Goal: Register for event/course

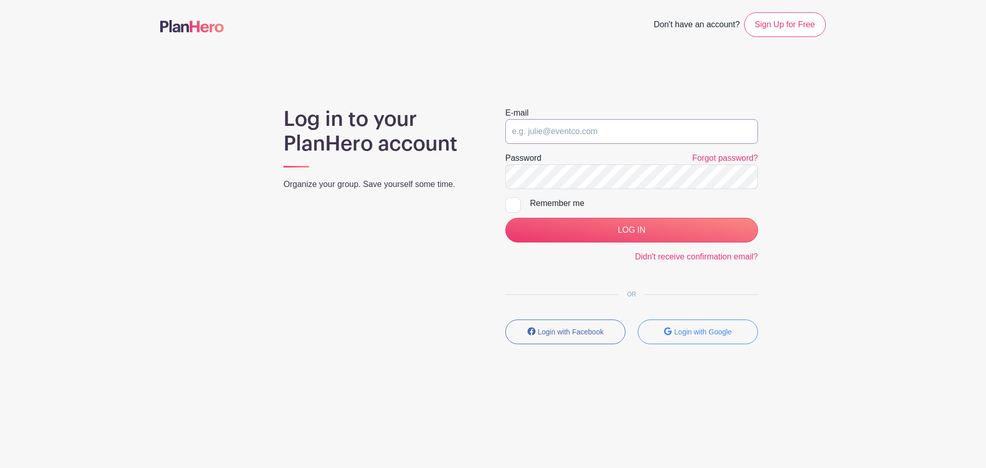
click at [550, 136] on input "email" at bounding box center [631, 131] width 253 height 25
type input "[EMAIL_ADDRESS][DOMAIN_NAME]"
click at [505, 218] on input "LOG IN" at bounding box center [631, 230] width 253 height 25
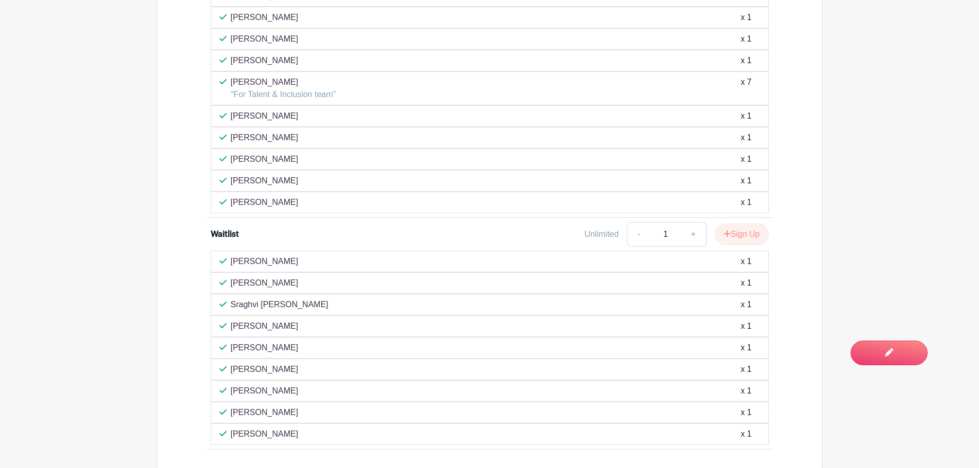
scroll to position [822, 0]
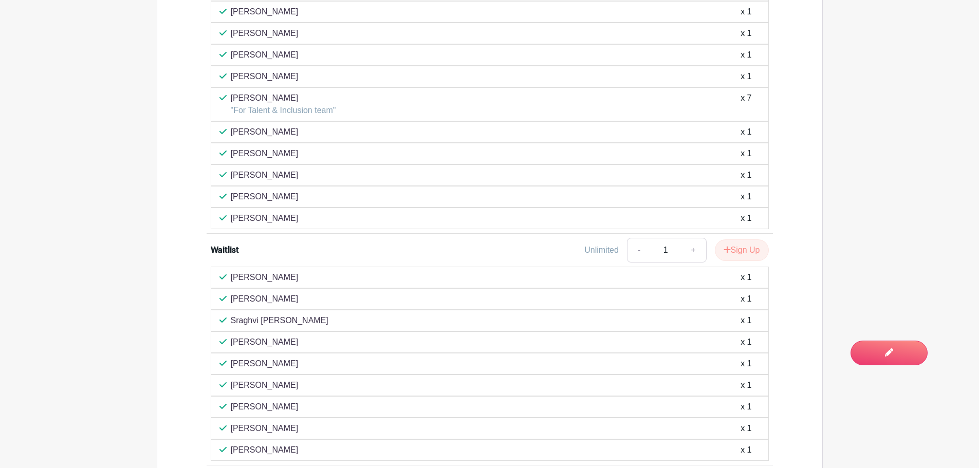
scroll to position [770, 0]
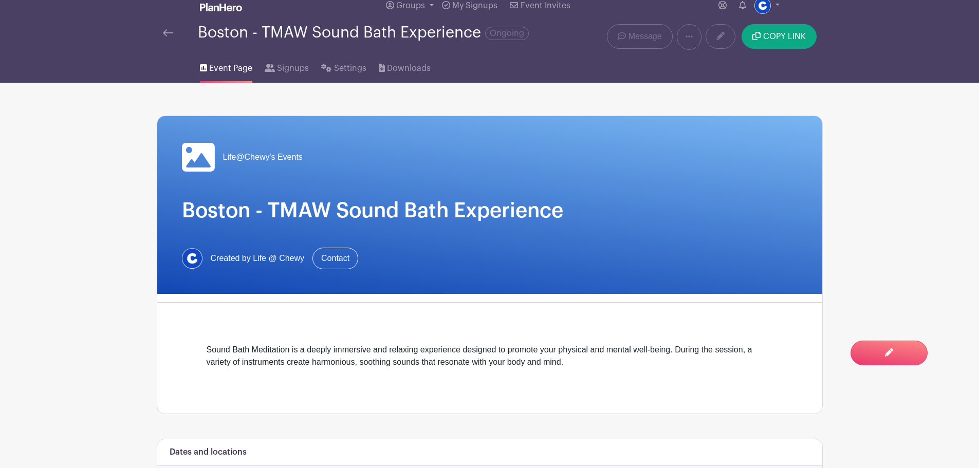
scroll to position [0, 0]
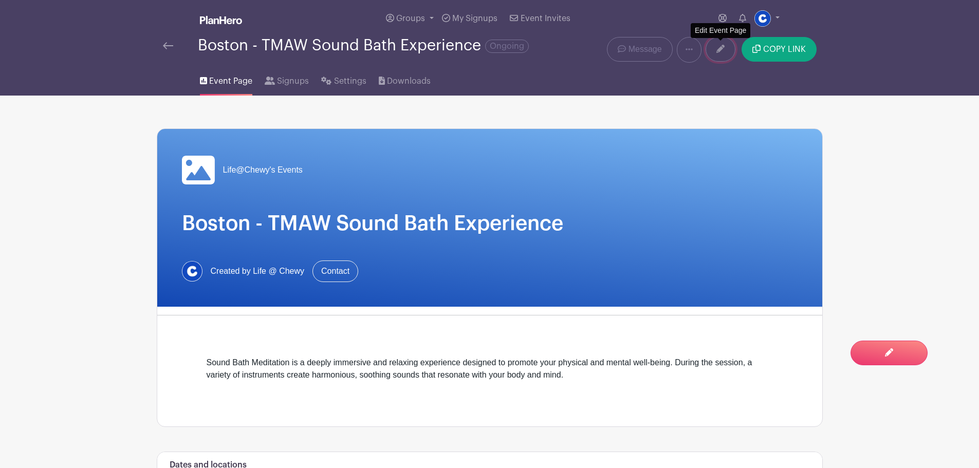
click at [722, 59] on link at bounding box center [720, 49] width 30 height 25
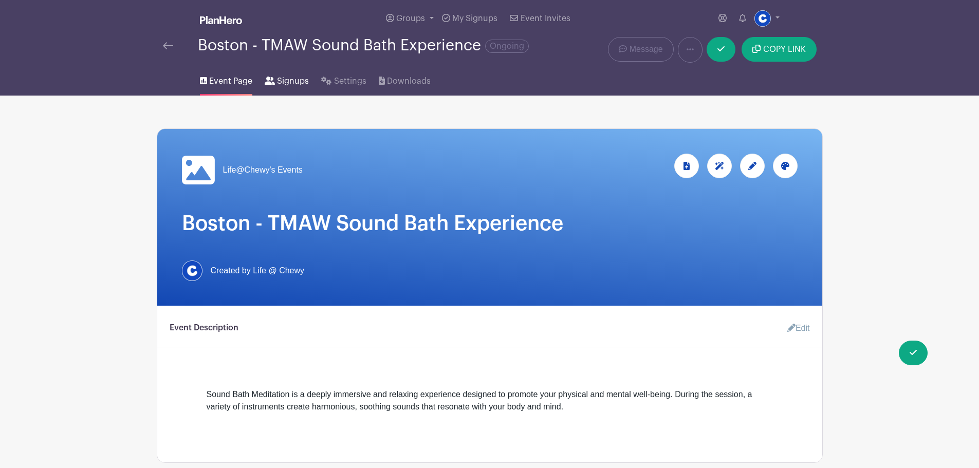
click at [269, 96] on link "Signups" at bounding box center [287, 79] width 44 height 33
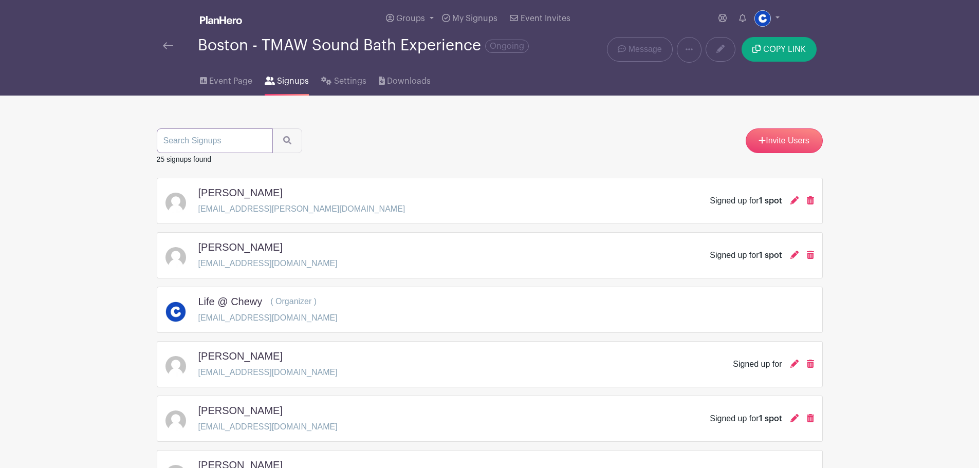
click at [223, 150] on input "search" at bounding box center [215, 140] width 116 height 25
type input "kim chan"
click at [289, 153] on button "submit" at bounding box center [287, 140] width 30 height 25
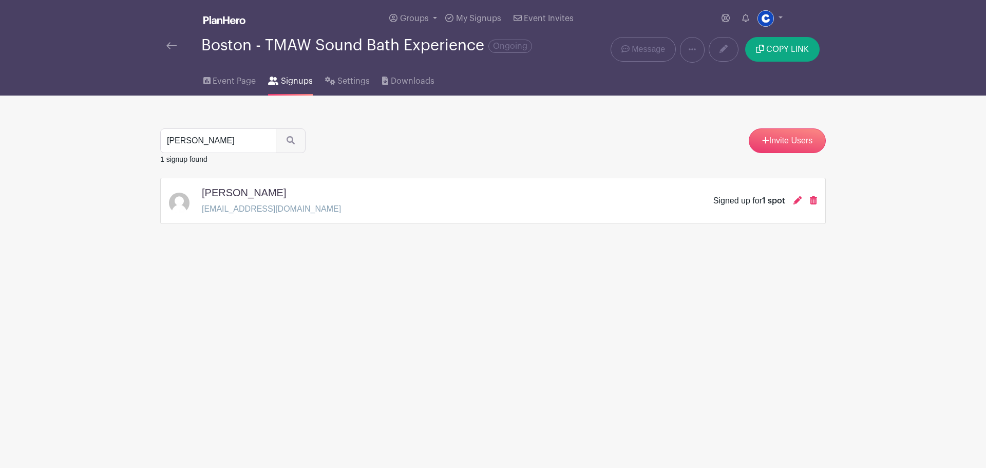
click at [812, 204] on icon at bounding box center [813, 200] width 7 height 8
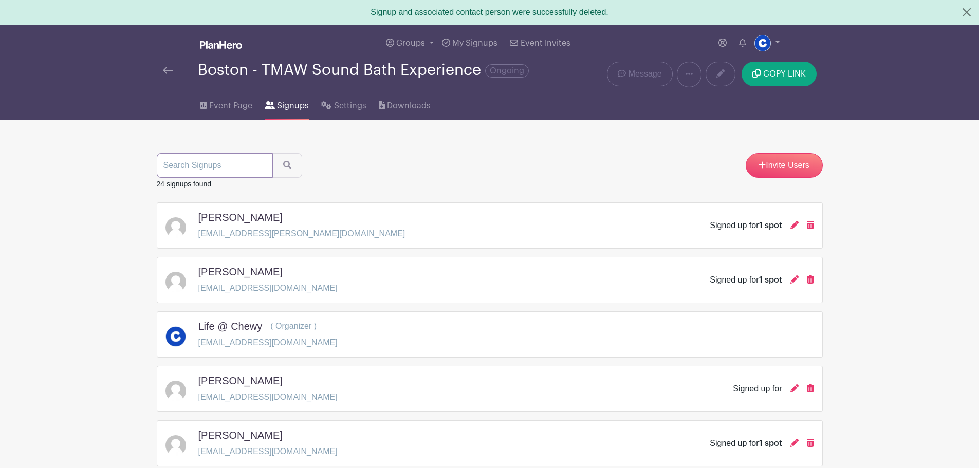
click at [217, 171] on input "search" at bounding box center [215, 165] width 116 height 25
type input "ojai"
click at [272, 153] on button "submit" at bounding box center [287, 165] width 30 height 25
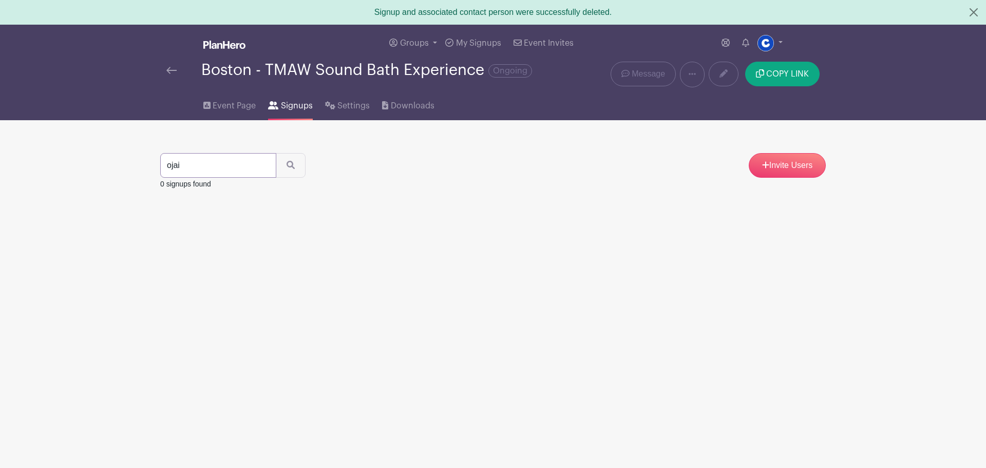
click at [217, 171] on input "ojai" at bounding box center [218, 165] width 116 height 25
type input "o"
click at [287, 169] on icon "submit" at bounding box center [291, 165] width 8 height 8
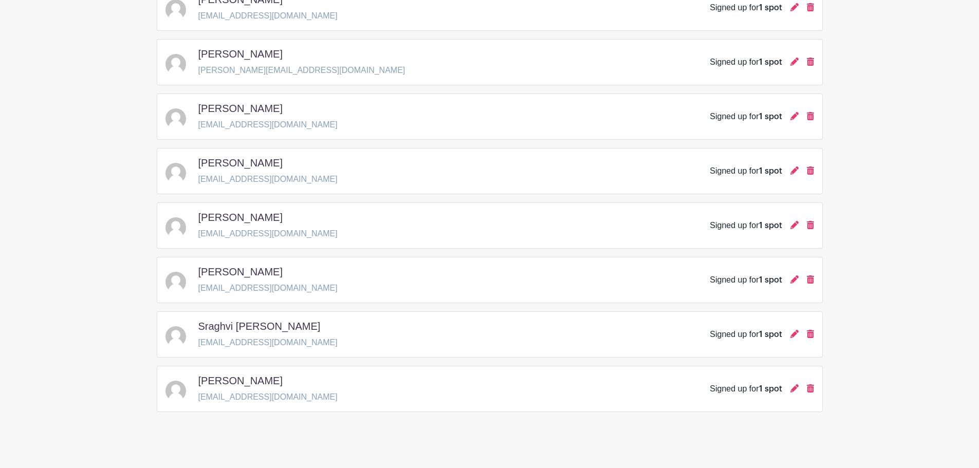
scroll to position [1105, 0]
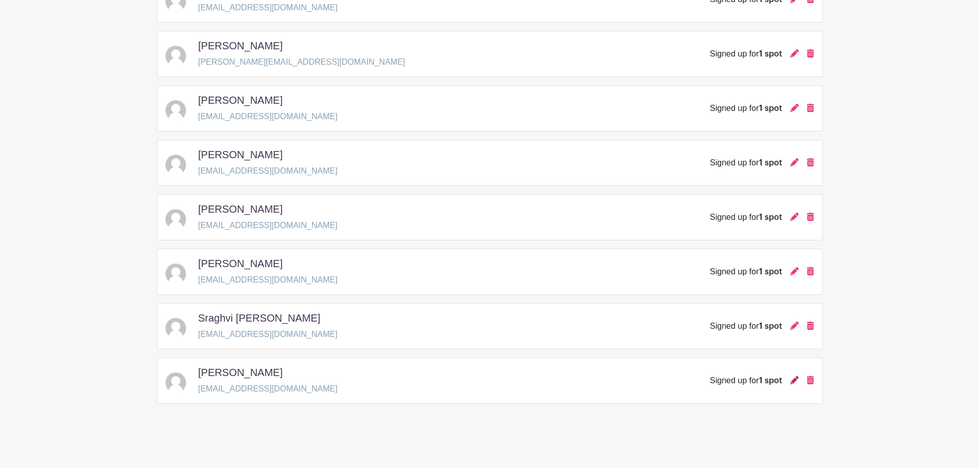
click at [790, 381] on icon at bounding box center [794, 380] width 8 height 8
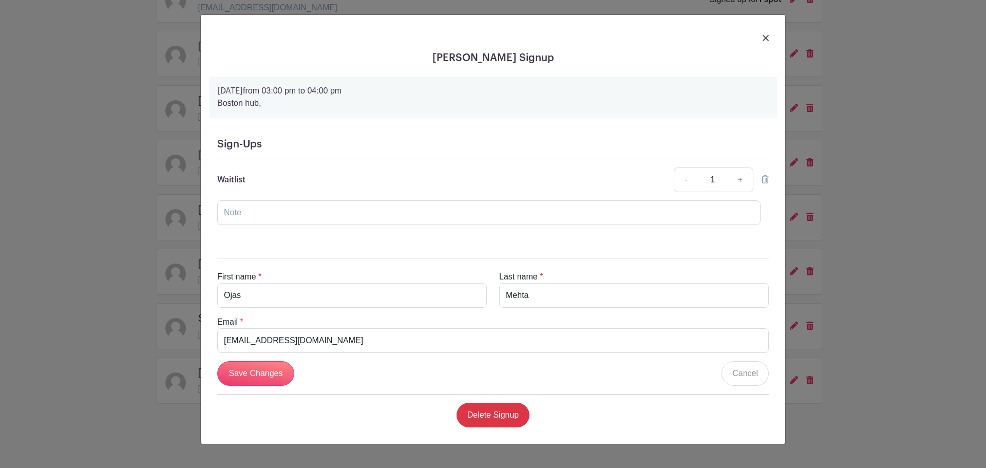
click at [319, 184] on div "Waitlist - 1 + This Date Select Dates Select Dates" at bounding box center [493, 179] width 552 height 25
click at [763, 40] on img at bounding box center [766, 38] width 6 height 6
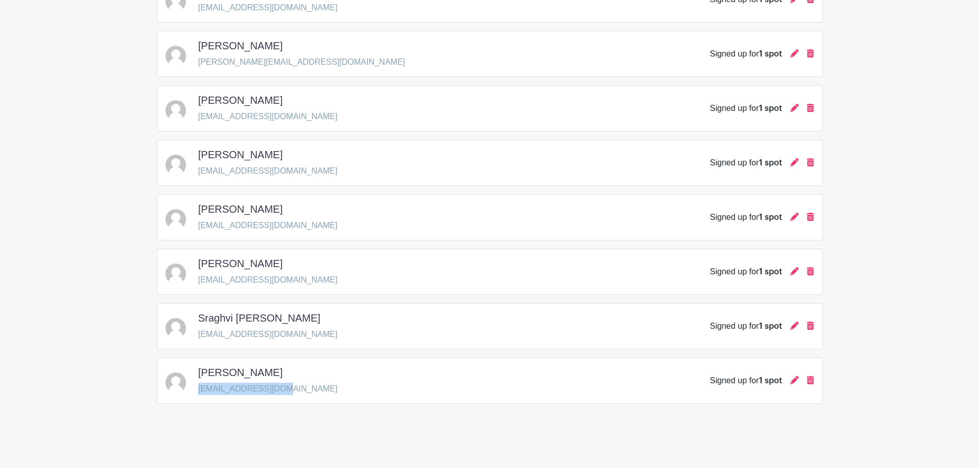
drag, startPoint x: 290, startPoint y: 388, endPoint x: 200, endPoint y: 392, distance: 90.0
click at [200, 392] on div "Ojas Mehta ojumehta1@gmail.com Signed up for 1 spot" at bounding box center [489, 380] width 648 height 29
copy p "ojumehta1@gmail.com"
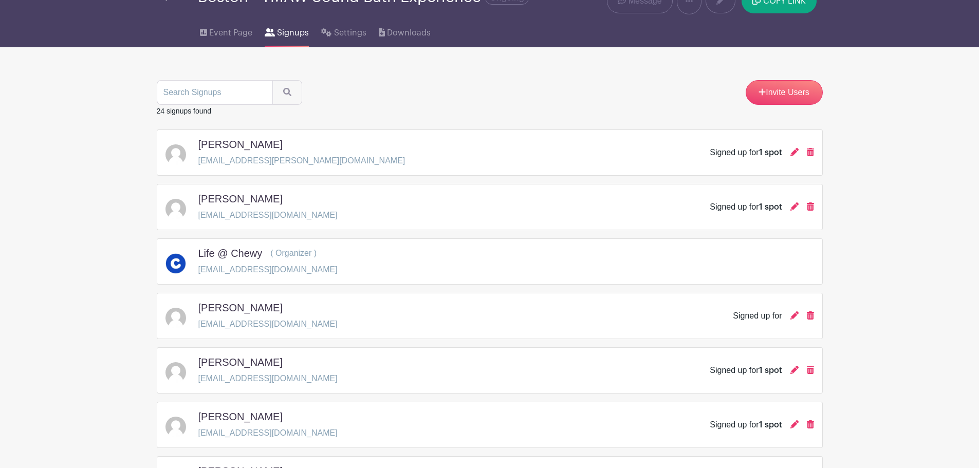
scroll to position [0, 0]
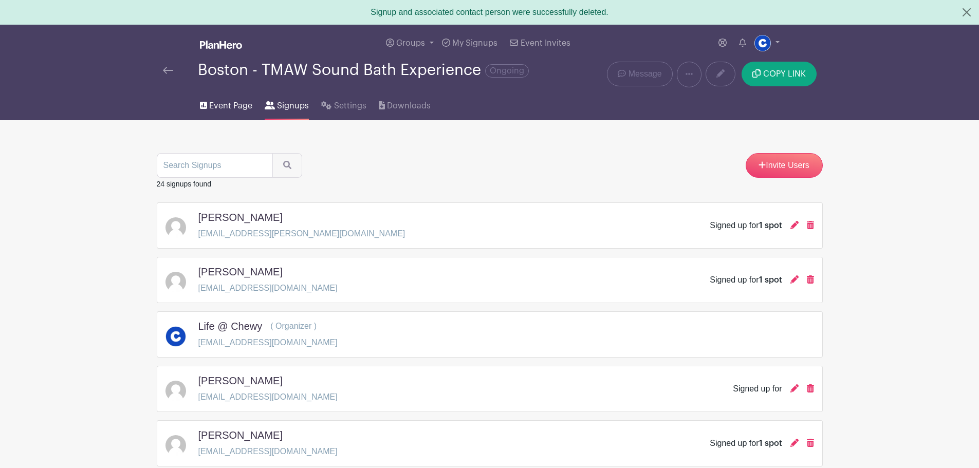
click at [217, 112] on span "Event Page" at bounding box center [230, 106] width 43 height 12
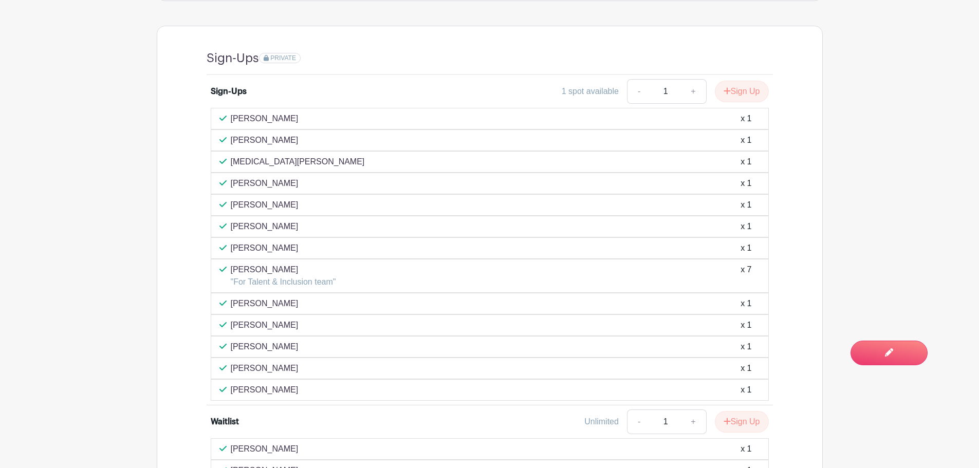
scroll to position [565, 0]
click at [731, 97] on button "Sign Up" at bounding box center [741, 91] width 54 height 22
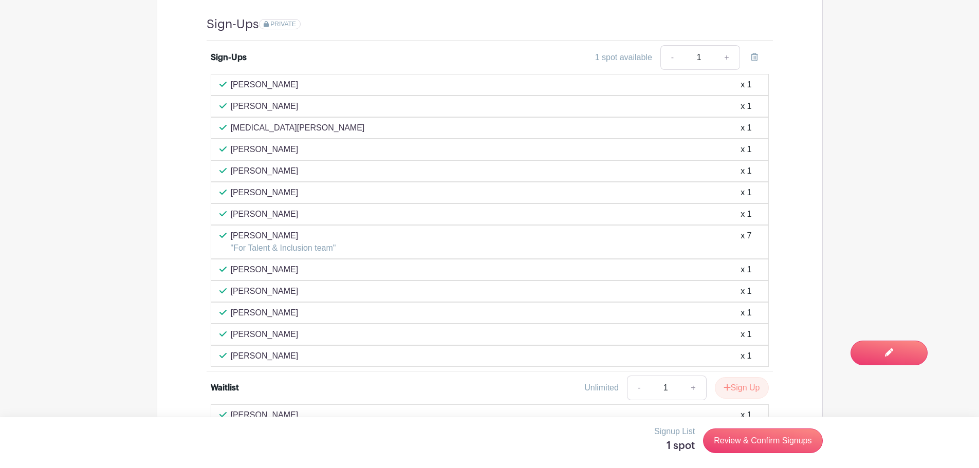
scroll to position [616, 0]
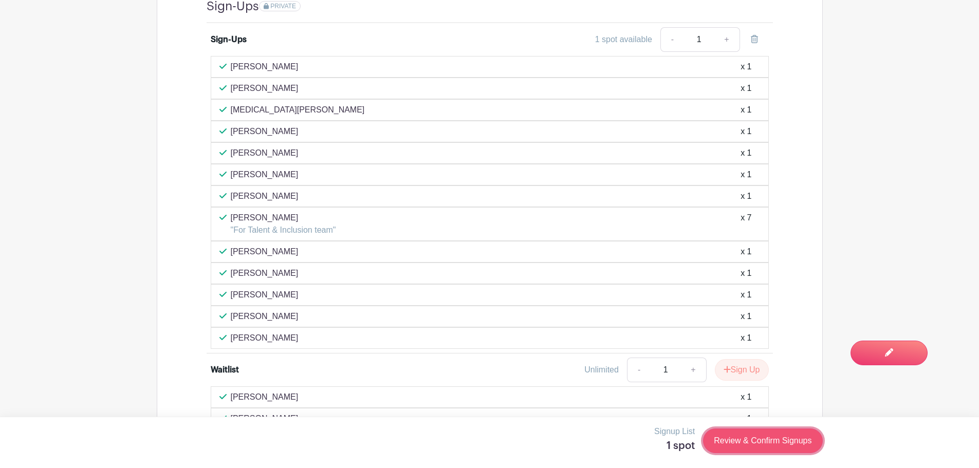
click at [736, 436] on link "Review & Confirm Signups" at bounding box center [762, 440] width 119 height 25
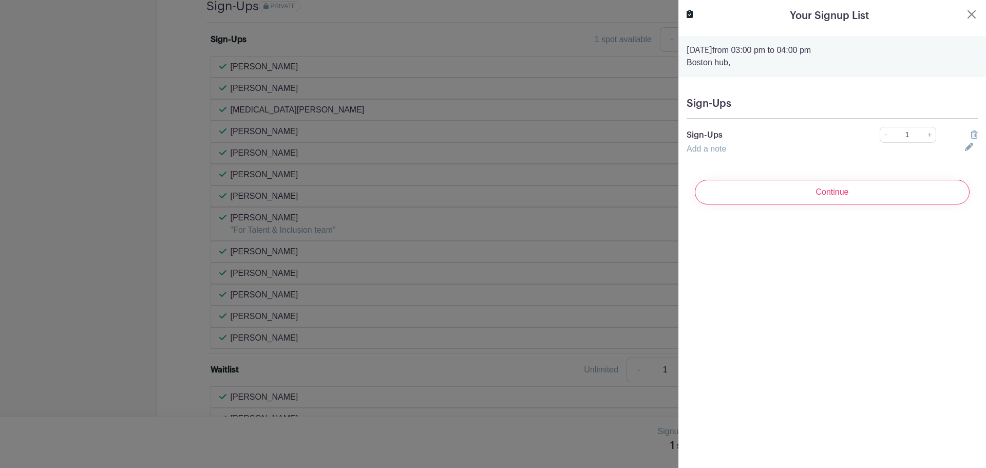
click at [721, 147] on link "Add a note" at bounding box center [707, 148] width 40 height 9
click at [722, 149] on input "text" at bounding box center [820, 155] width 266 height 25
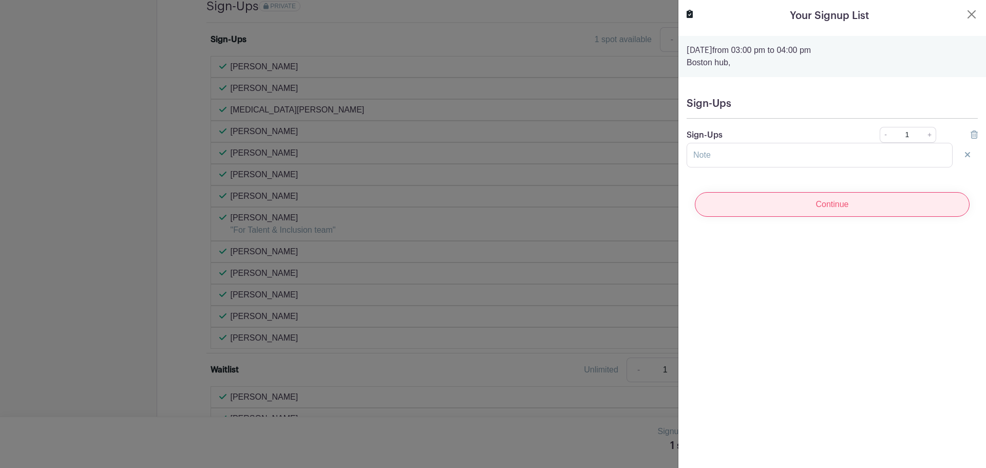
click at [795, 202] on input "Continue" at bounding box center [832, 204] width 275 height 25
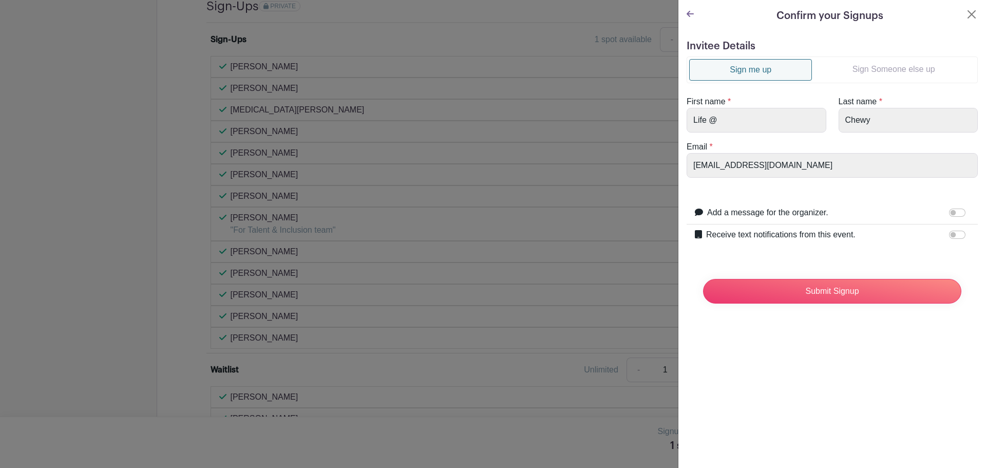
click at [920, 50] on h5 "Invitee Details" at bounding box center [832, 46] width 291 height 12
click at [910, 64] on link "Sign Someone else up" at bounding box center [893, 69] width 163 height 21
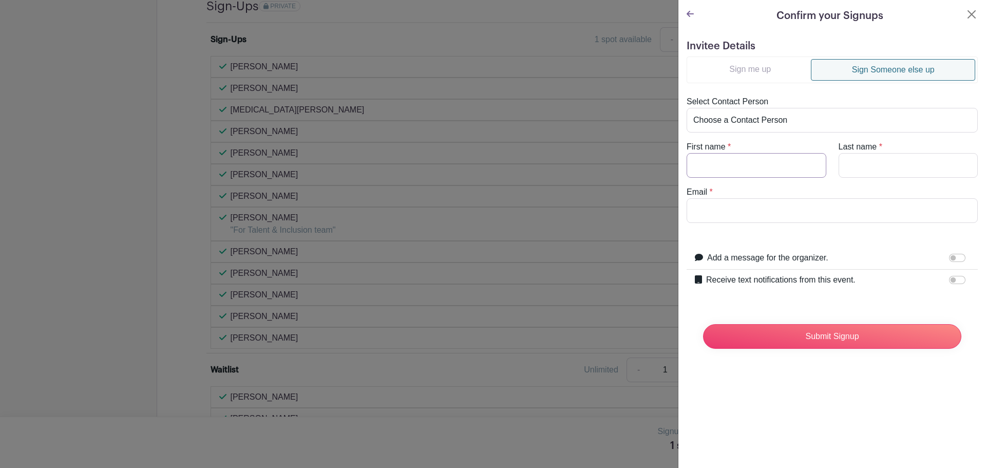
click at [733, 160] on input "First name" at bounding box center [757, 165] width 140 height 25
type input "Ojas"
type input "Mehta"
paste input "ojumehta1@gmail.com"
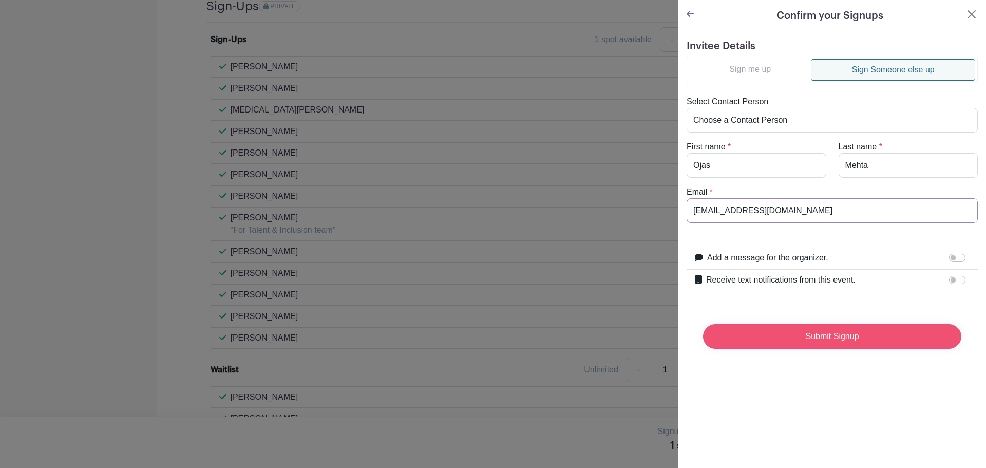
type input "ojumehta1@gmail.com"
click at [837, 338] on input "Submit Signup" at bounding box center [832, 336] width 258 height 25
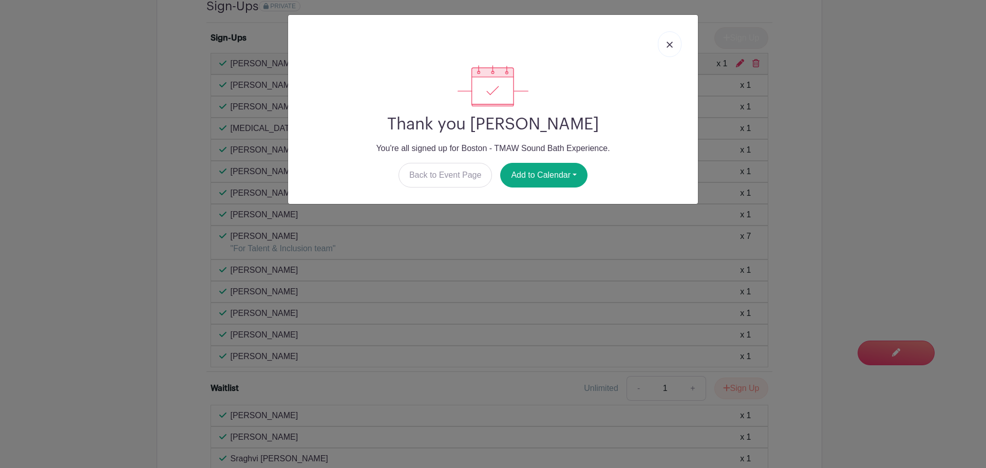
click at [671, 37] on link at bounding box center [670, 44] width 24 height 26
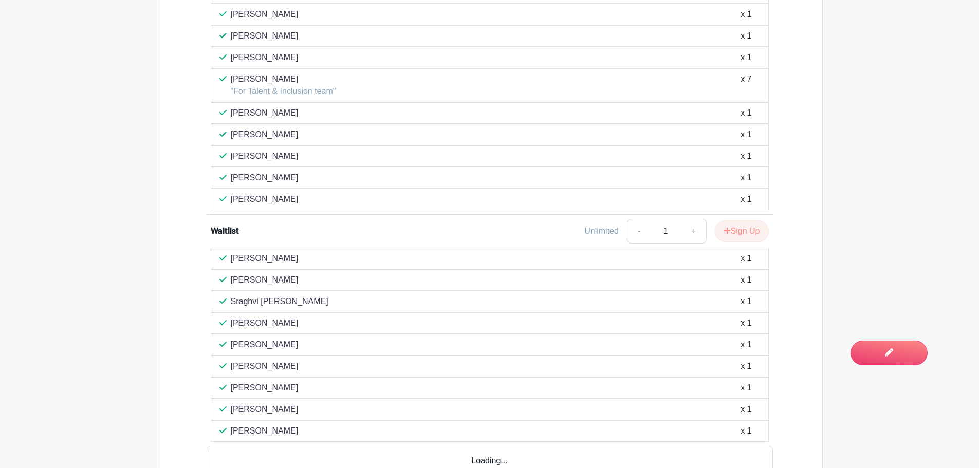
scroll to position [822, 0]
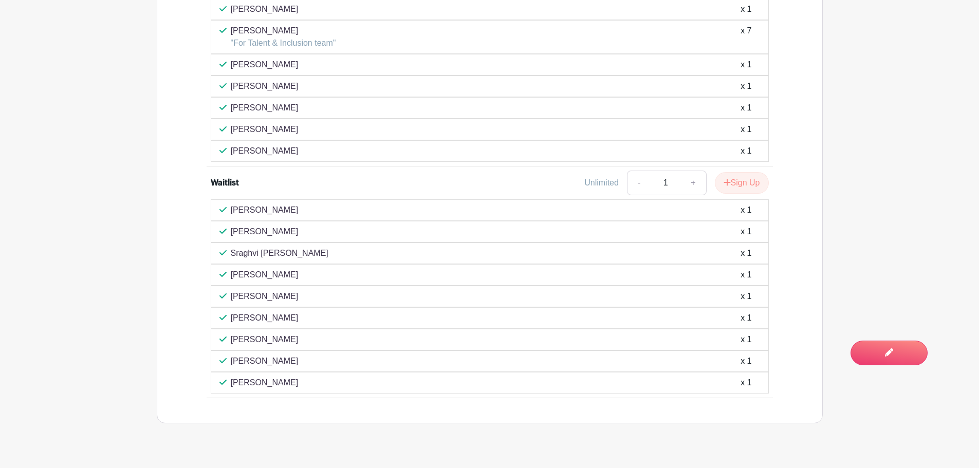
click at [415, 216] on div "Ojas Mehta x 1" at bounding box center [489, 210] width 540 height 12
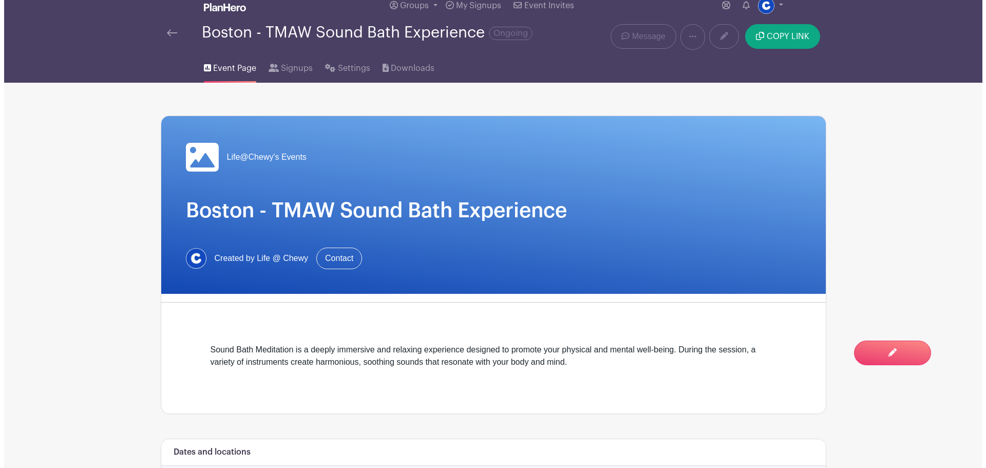
scroll to position [0, 0]
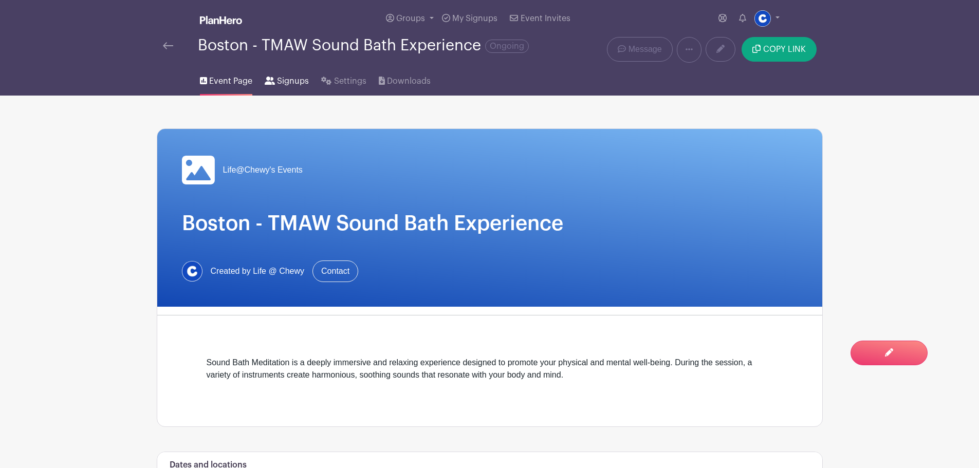
click at [292, 82] on link "Signups" at bounding box center [287, 79] width 44 height 33
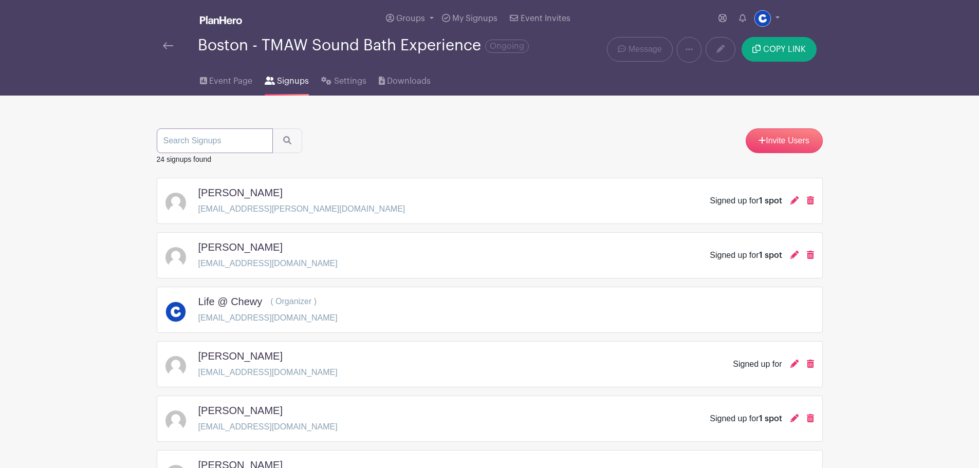
click at [205, 140] on input "search" at bounding box center [215, 140] width 116 height 25
type input "j"
type input "ojas"
click at [272, 128] on button "submit" at bounding box center [287, 140] width 30 height 25
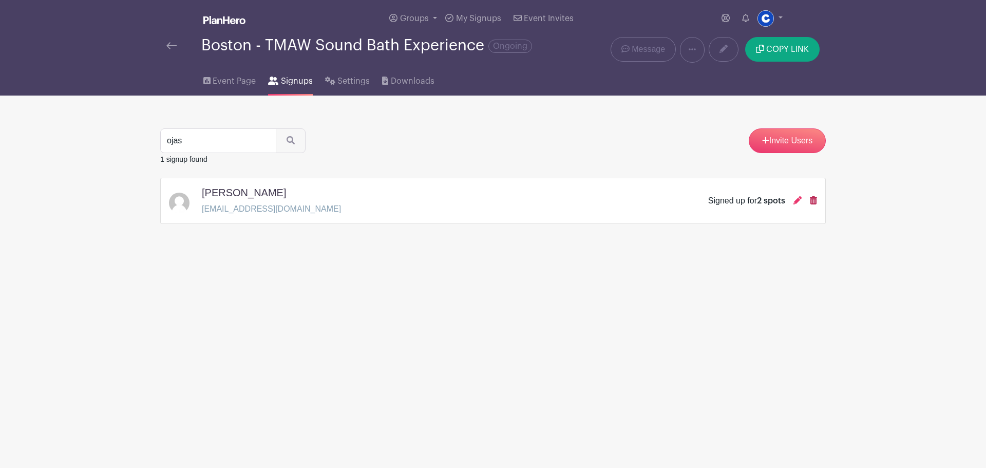
click at [815, 204] on icon at bounding box center [813, 200] width 7 height 8
click at [796, 204] on icon at bounding box center [798, 200] width 8 height 8
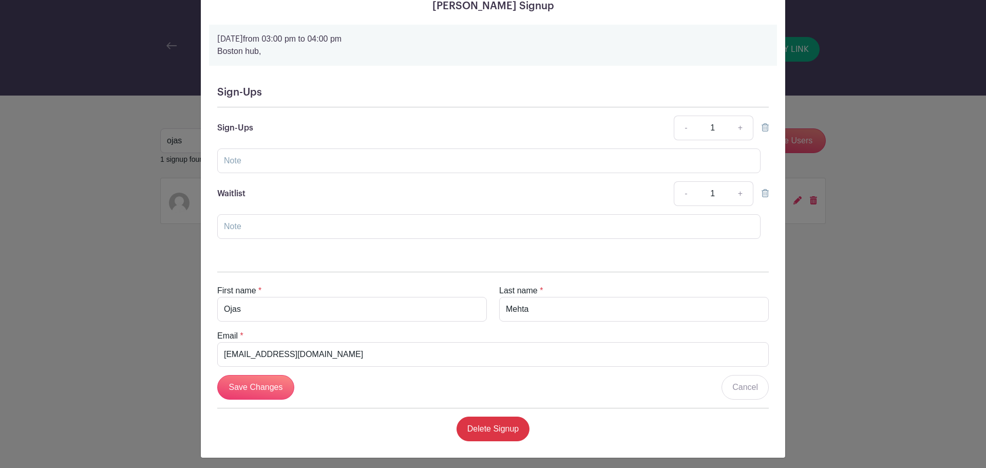
scroll to position [57, 0]
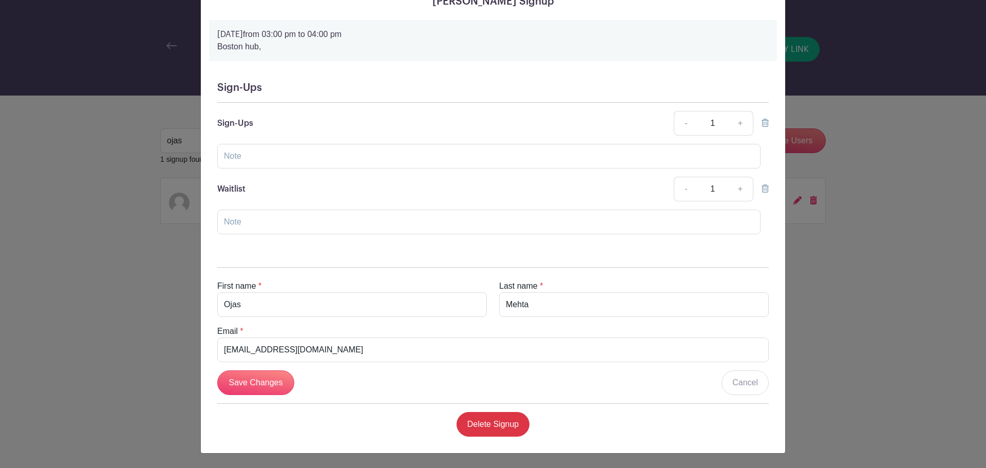
click at [762, 186] on icon at bounding box center [765, 188] width 7 height 8
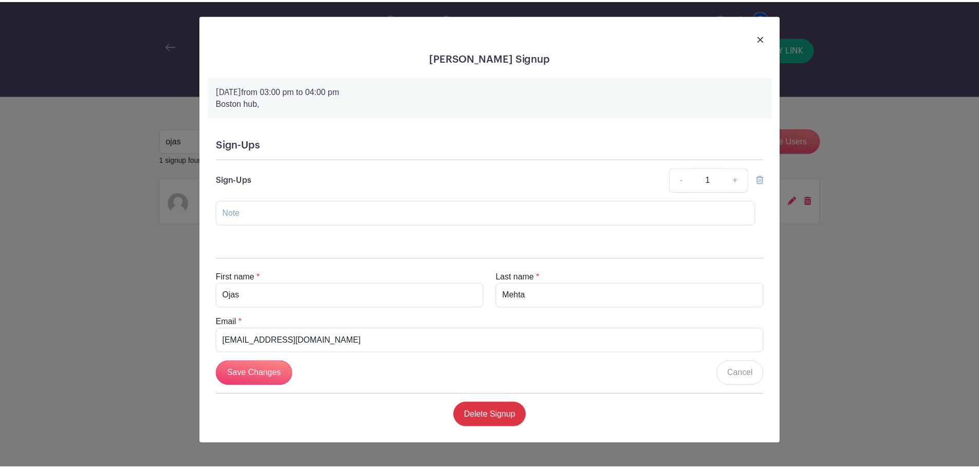
scroll to position [0, 0]
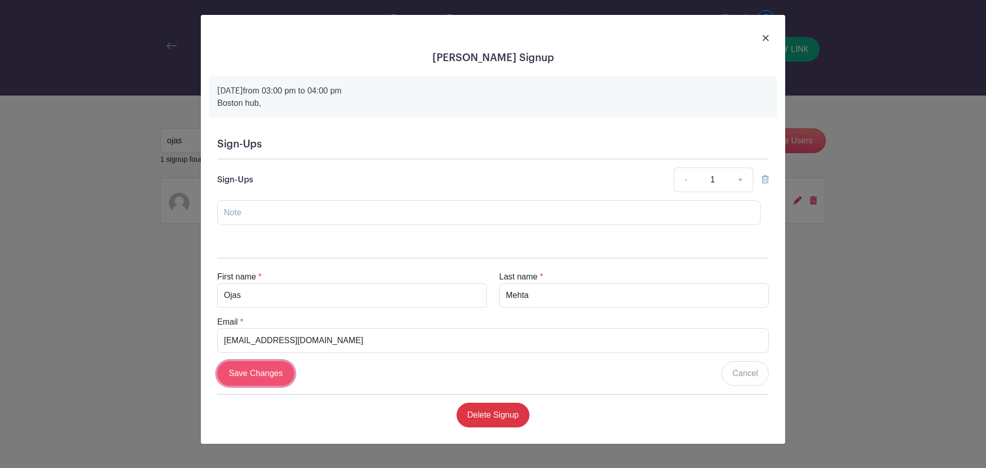
click at [236, 364] on input "Save Changes" at bounding box center [255, 373] width 77 height 25
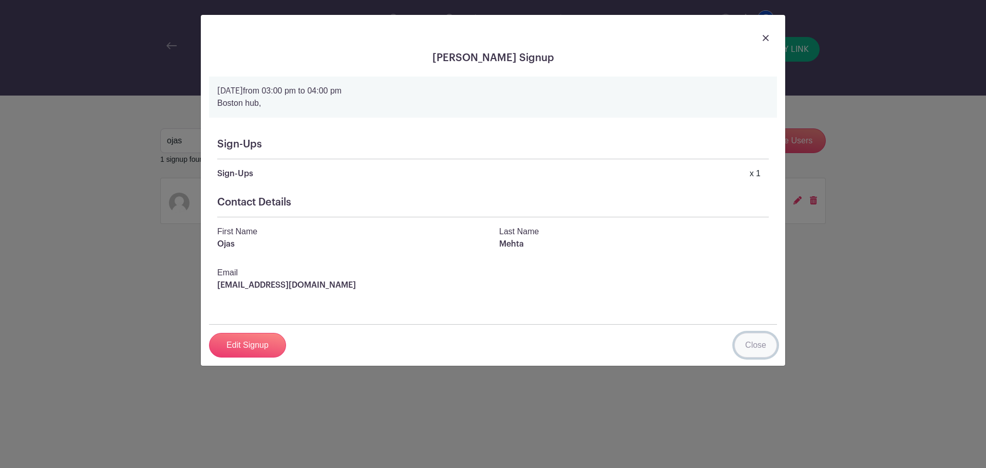
click at [750, 339] on link "Close" at bounding box center [756, 345] width 43 height 25
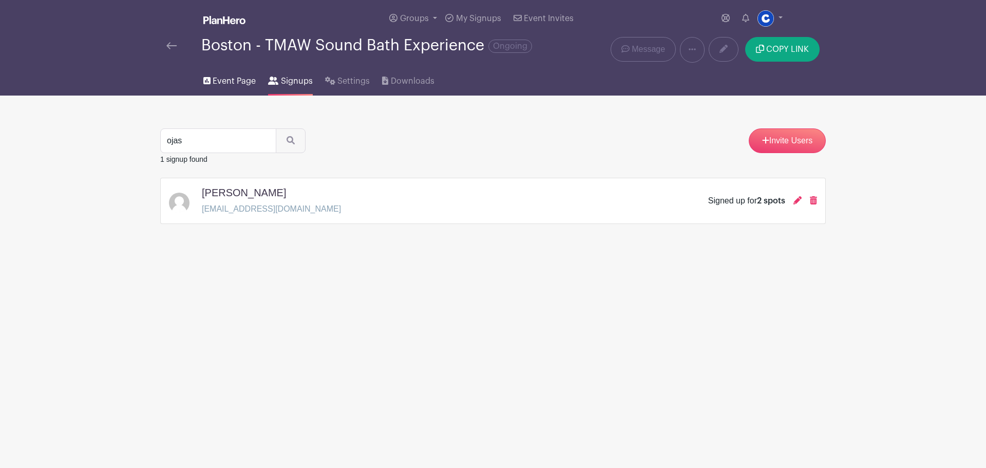
click at [215, 82] on link "Event Page" at bounding box center [229, 79] width 52 height 33
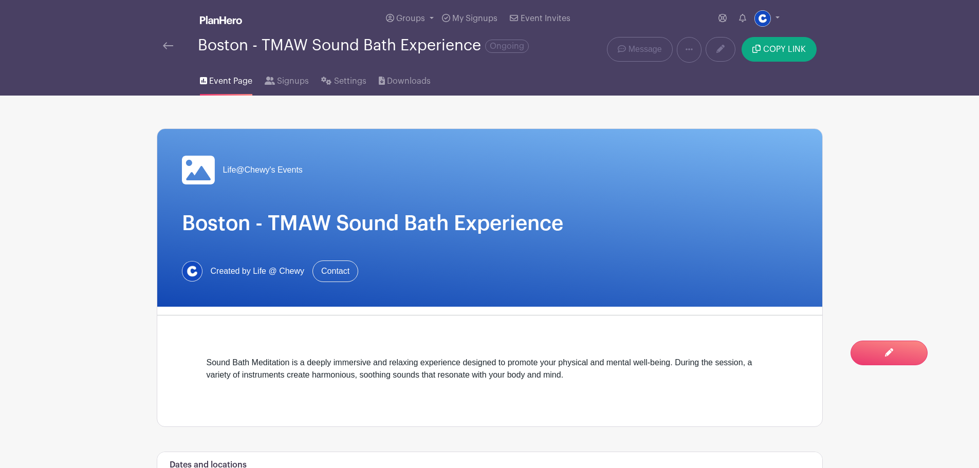
click at [167, 49] on img at bounding box center [168, 45] width 10 height 7
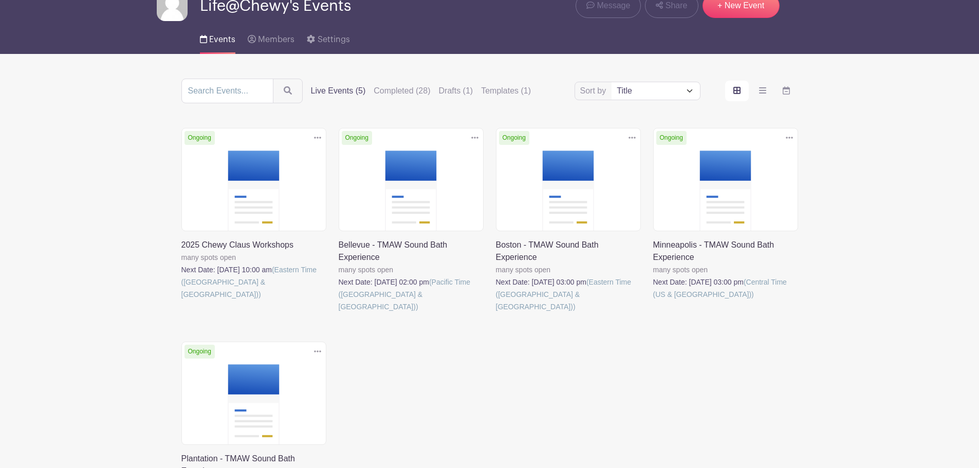
scroll to position [51, 0]
click at [338, 312] on link at bounding box center [338, 312] width 0 height 0
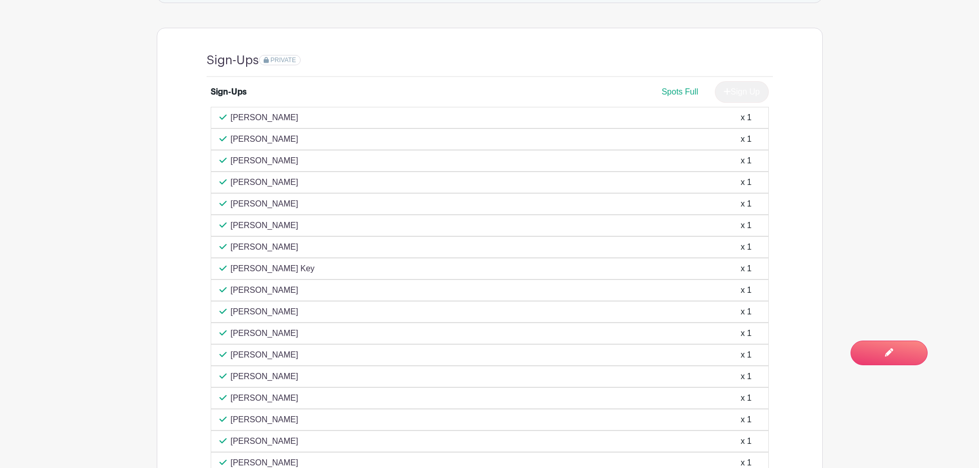
scroll to position [565, 0]
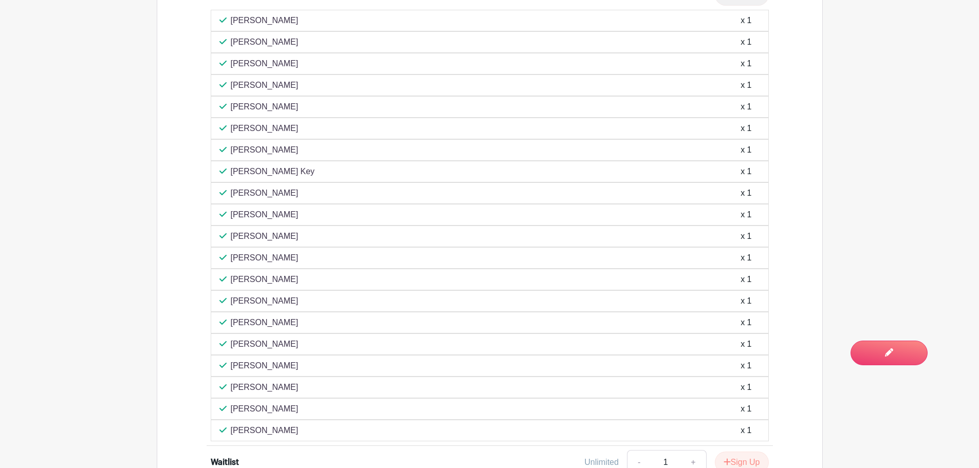
click at [906, 202] on main "Groups All Groups Life@Chewy's Events My Signups Event Invites My account Logou…" at bounding box center [489, 107] width 979 height 1550
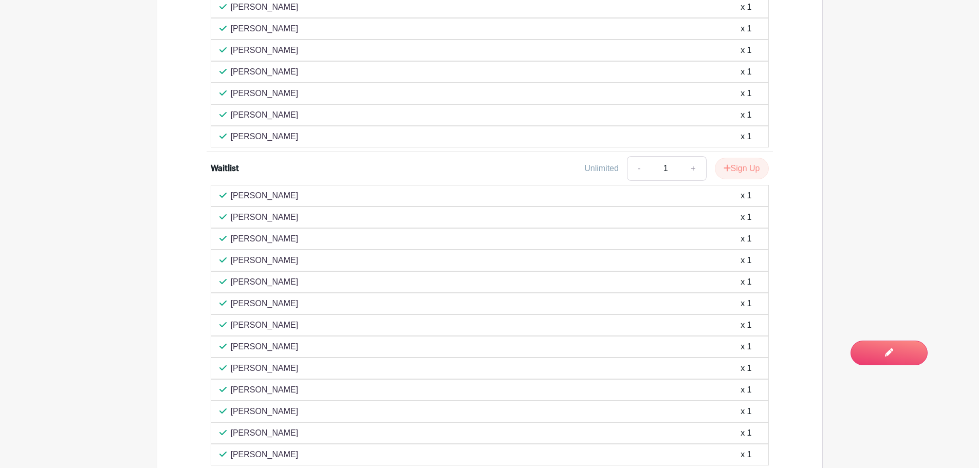
scroll to position [976, 0]
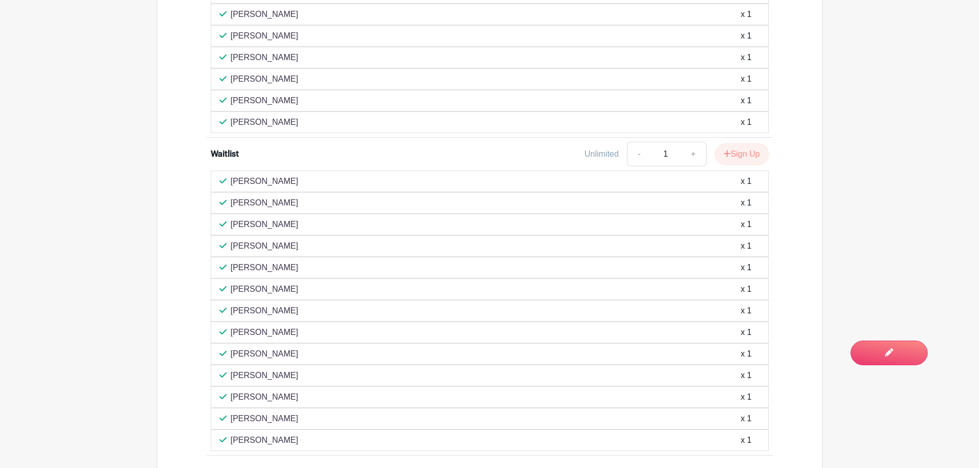
drag, startPoint x: 849, startPoint y: 230, endPoint x: 843, endPoint y: 230, distance: 5.7
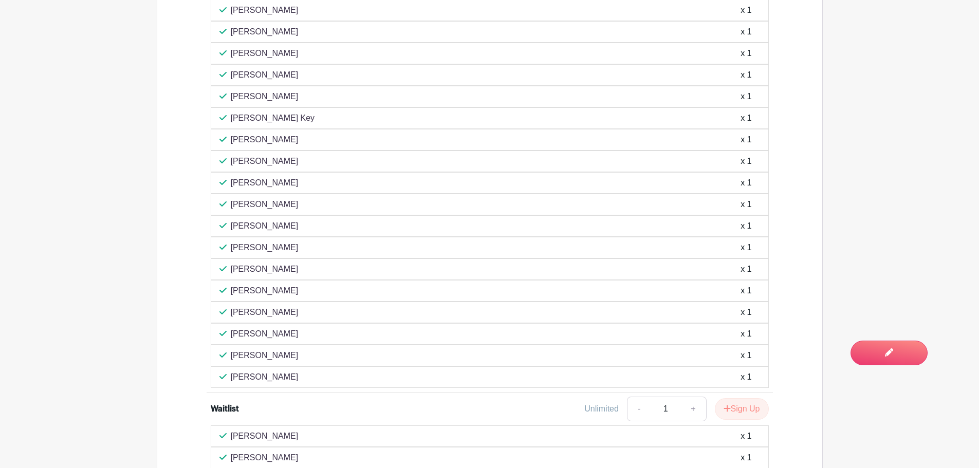
scroll to position [668, 0]
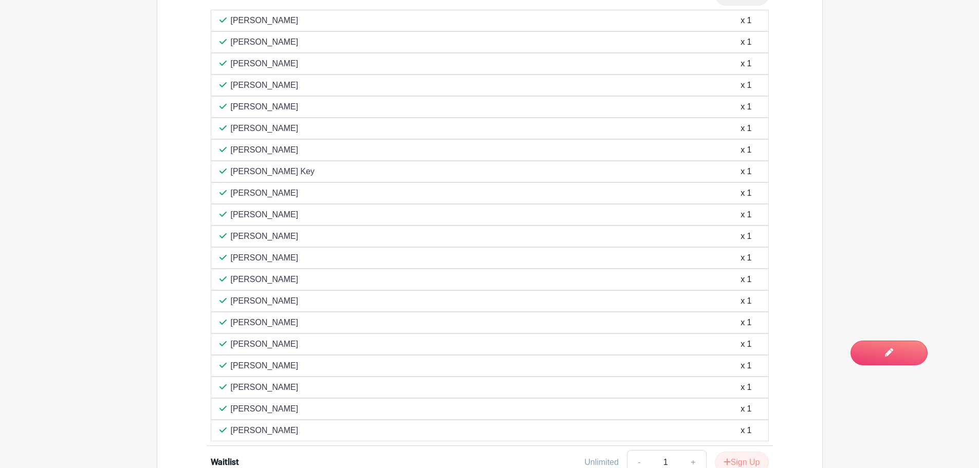
click at [852, 167] on main "Groups All Groups Life@Chewy's Events My Signups Event Invites My account Logou…" at bounding box center [489, 92] width 979 height 1521
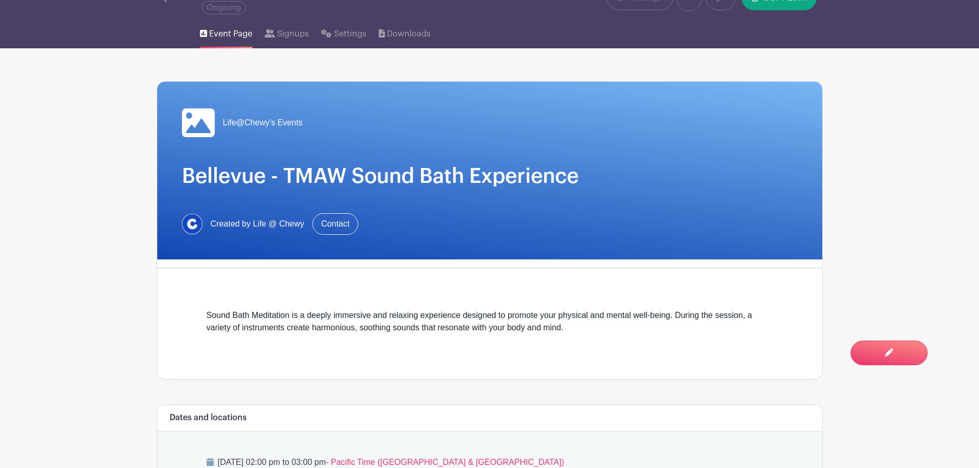
scroll to position [51, 0]
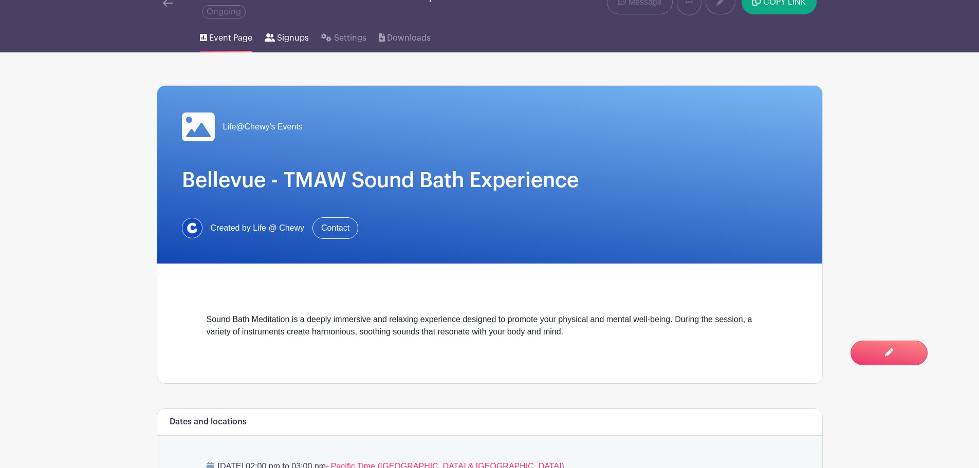
click at [284, 41] on span "Signups" at bounding box center [293, 38] width 32 height 12
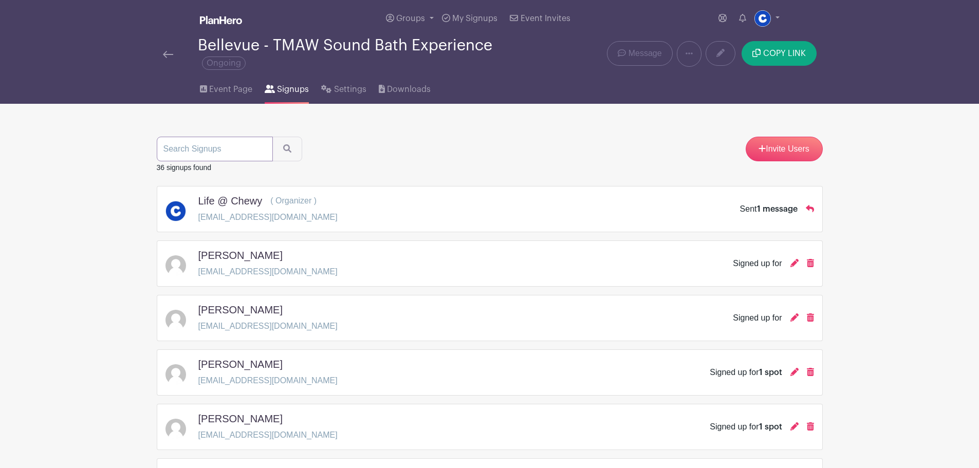
click at [182, 161] on input "search" at bounding box center [215, 149] width 116 height 25
type input "chen"
click at [272, 137] on button "submit" at bounding box center [287, 149] width 30 height 25
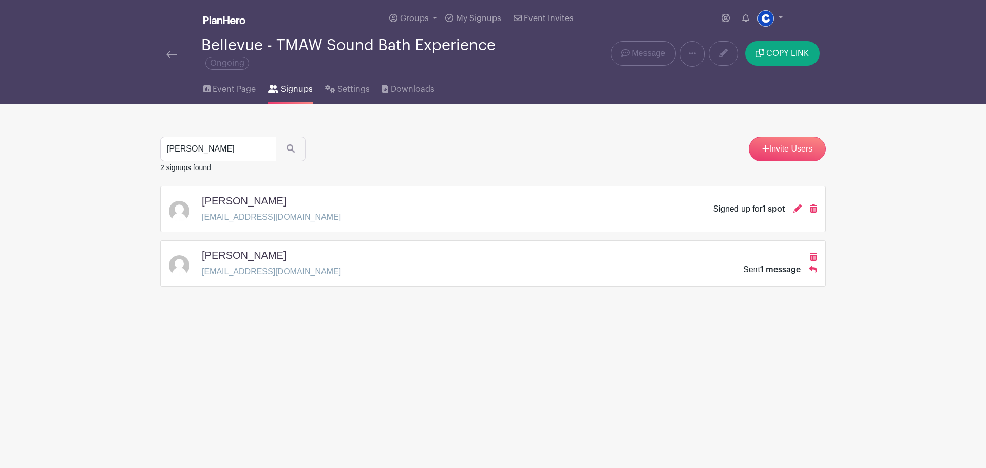
click at [779, 271] on span "1 message" at bounding box center [780, 270] width 41 height 8
click at [224, 261] on div "Ziying Chen" at bounding box center [271, 257] width 139 height 16
click at [796, 209] on icon at bounding box center [798, 208] width 8 height 8
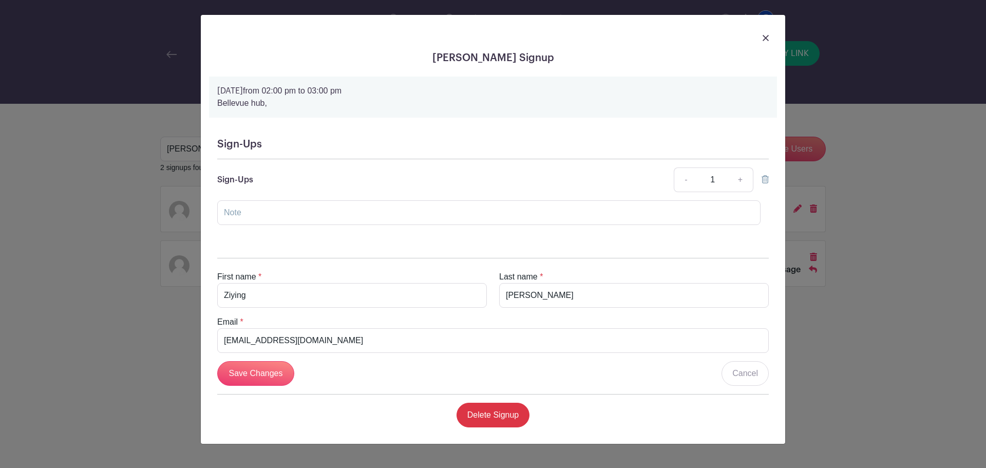
click at [763, 181] on icon at bounding box center [765, 179] width 7 height 8
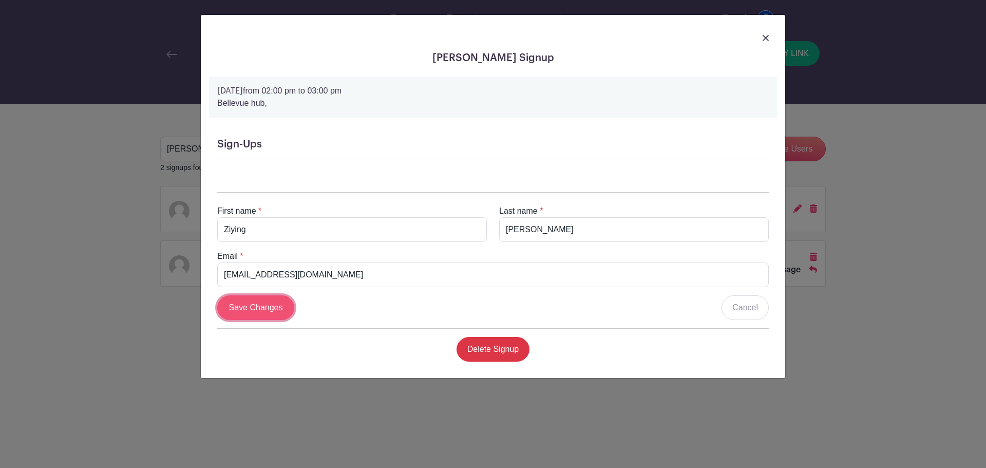
click at [264, 306] on input "Save Changes" at bounding box center [255, 307] width 77 height 25
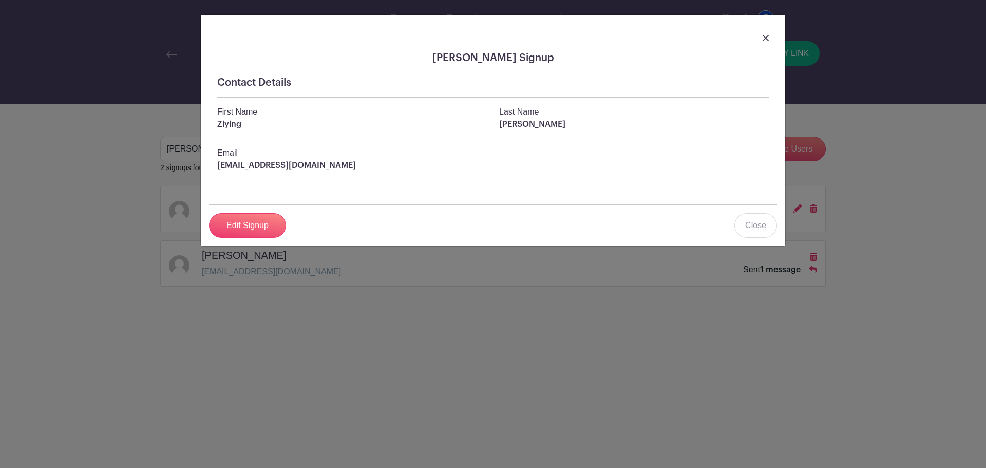
click at [769, 36] on div at bounding box center [493, 37] width 568 height 29
click at [764, 36] on img at bounding box center [766, 38] width 6 height 6
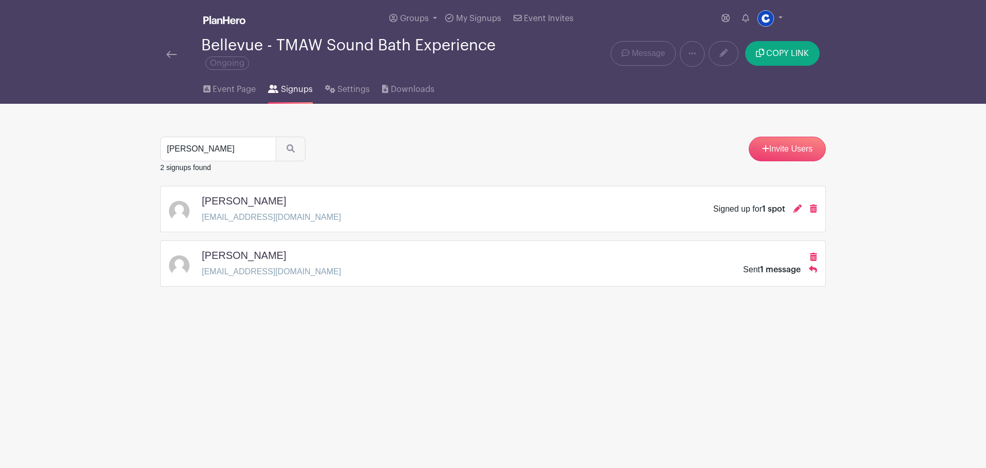
click at [505, 351] on html "Loading... Groups All Groups Life@Chewy's Events My Signups Event Invites My ac…" at bounding box center [493, 175] width 986 height 351
click at [230, 97] on link "Event Page" at bounding box center [229, 87] width 52 height 33
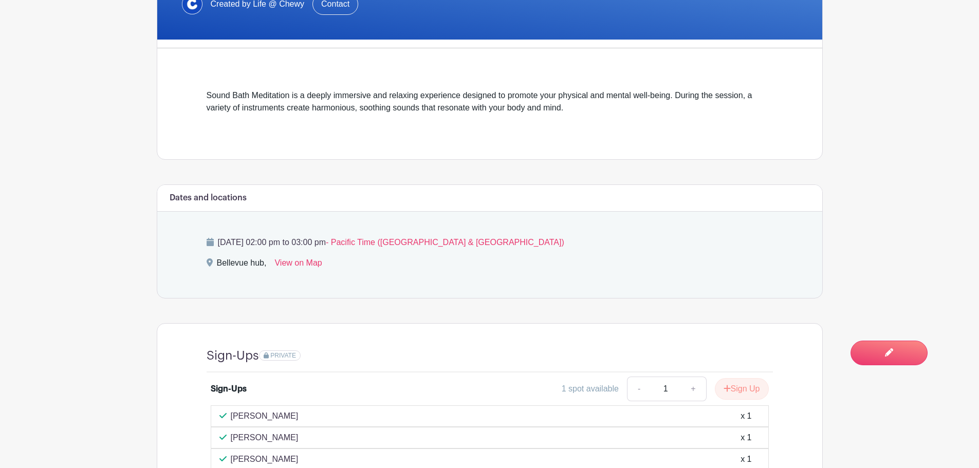
scroll to position [308, 0]
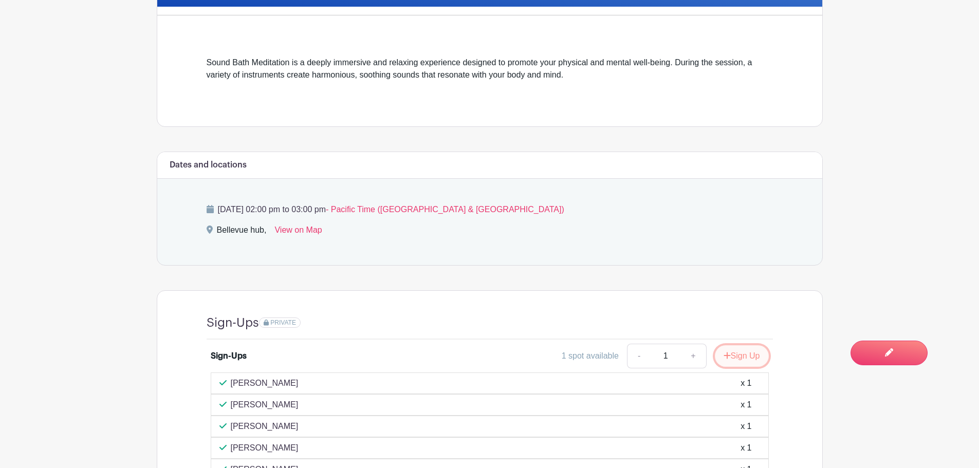
click at [740, 361] on button "Sign Up" at bounding box center [741, 356] width 54 height 22
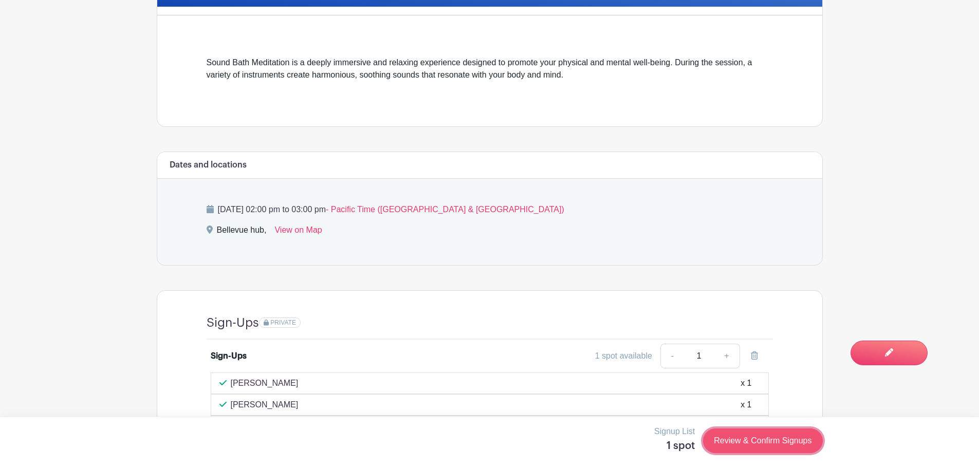
click at [723, 445] on link "Review & Confirm Signups" at bounding box center [762, 440] width 119 height 25
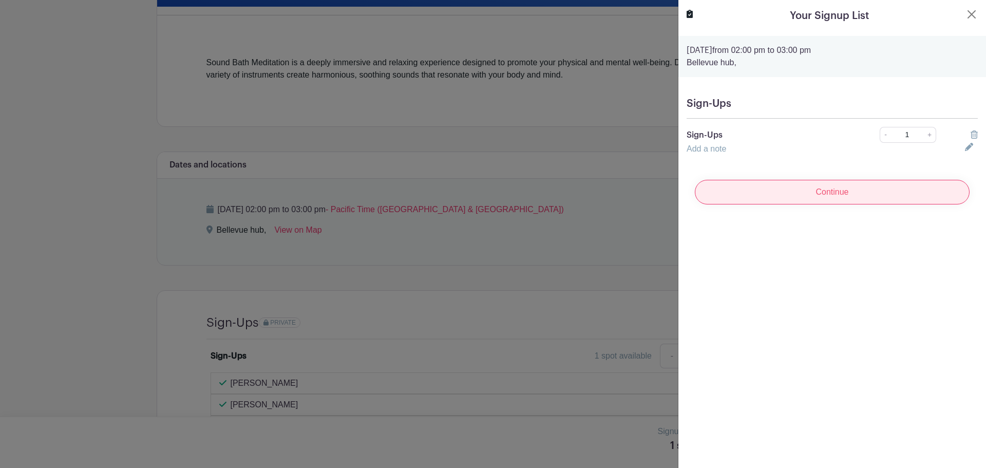
click at [923, 194] on input "Continue" at bounding box center [832, 192] width 275 height 25
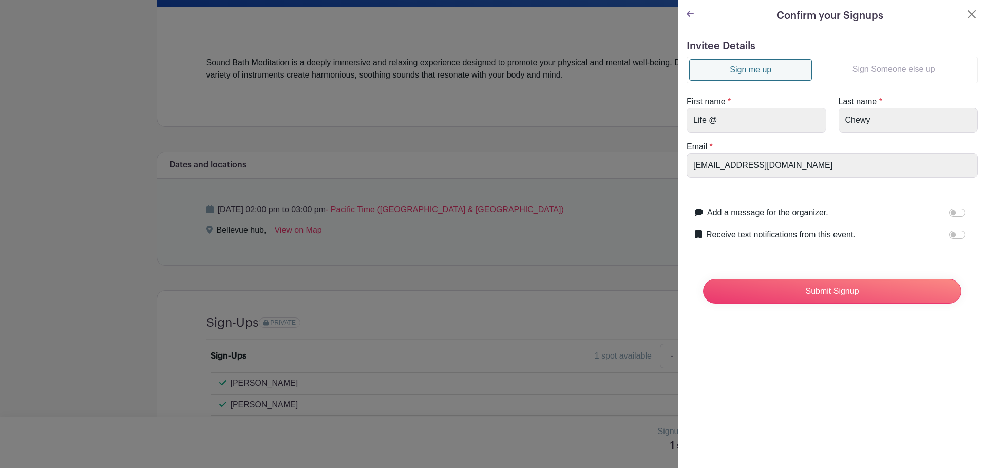
click at [897, 72] on link "Sign Someone else up" at bounding box center [893, 69] width 163 height 21
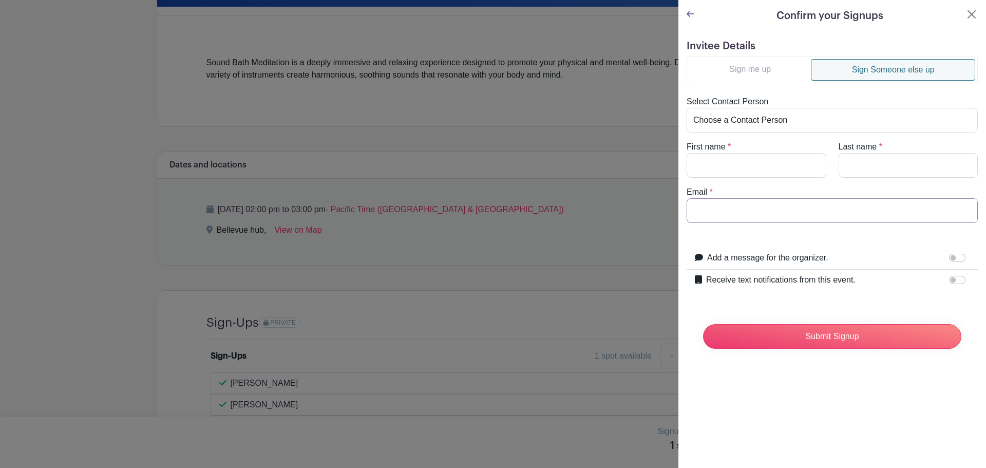
click at [787, 213] on input "Email" at bounding box center [832, 210] width 291 height 25
paste input "xliu3@chewy.com"
type input "xliu3@chewy.com"
click at [756, 172] on input "First name" at bounding box center [757, 165] width 140 height 25
type input "Xi"
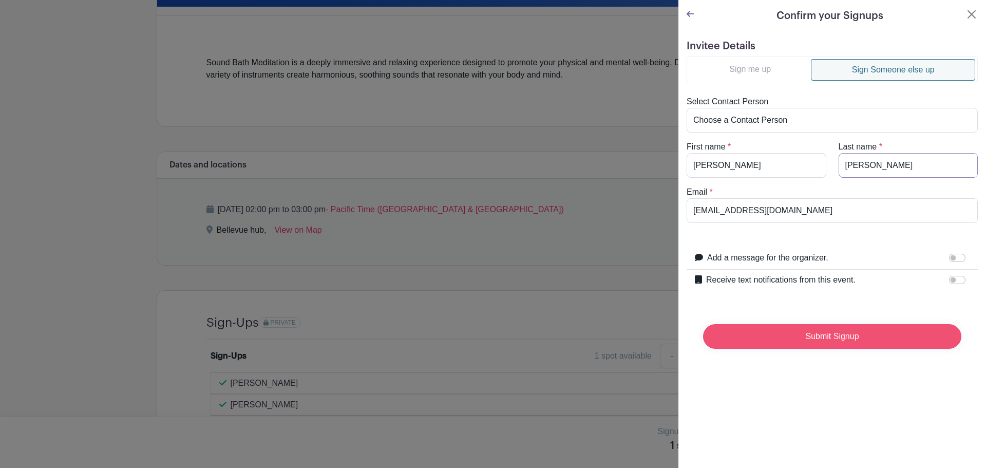
type input "Liu"
click at [825, 333] on input "Submit Signup" at bounding box center [832, 336] width 258 height 25
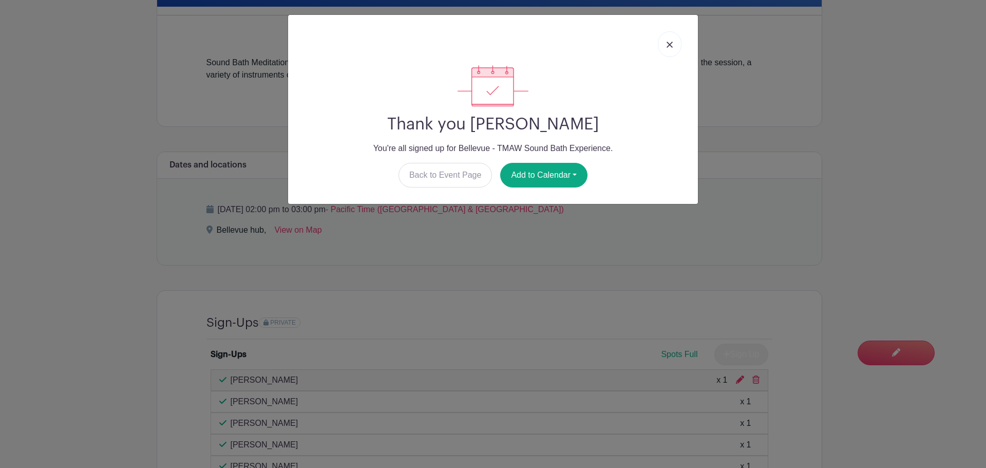
drag, startPoint x: 567, startPoint y: 261, endPoint x: 617, endPoint y: 149, distance: 123.0
click at [567, 261] on div "Thank you Xi Liu You're all signed up for Bellevue - TMAW Sound Bath Experience…" at bounding box center [493, 234] width 986 height 468
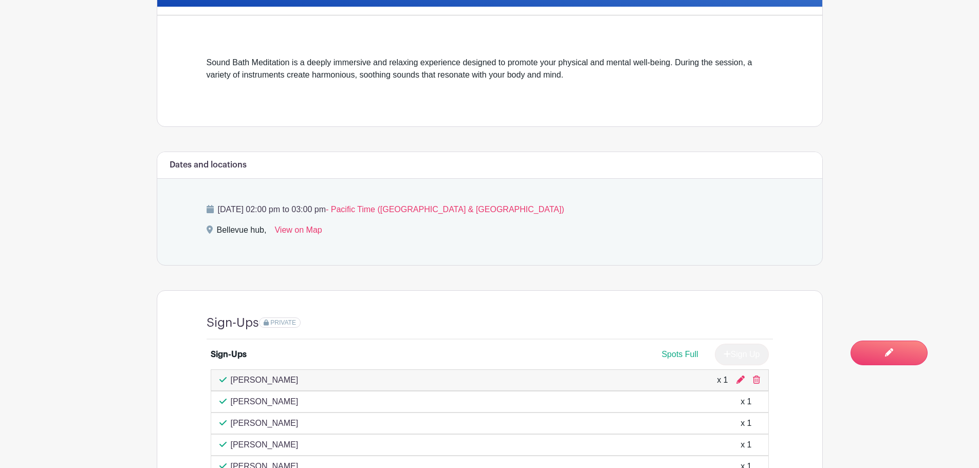
click at [730, 177] on div "Dates and locations" at bounding box center [489, 165] width 665 height 27
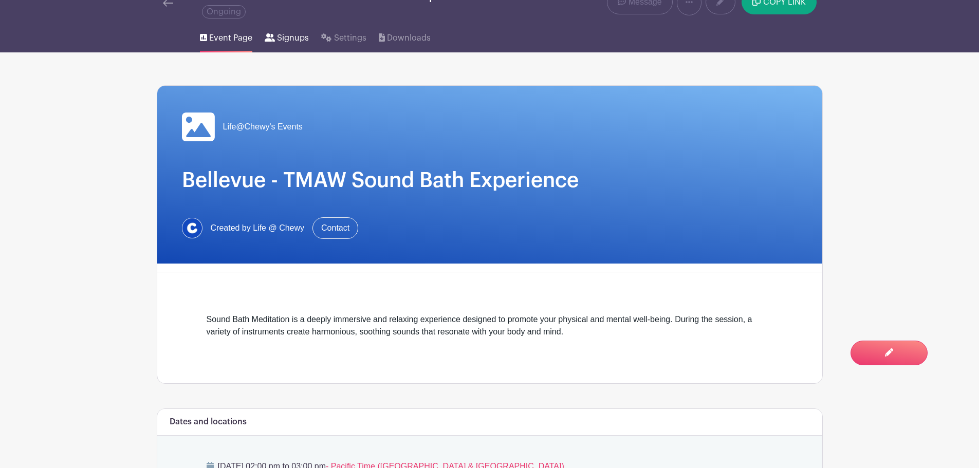
click at [290, 43] on span "Signups" at bounding box center [293, 38] width 32 height 12
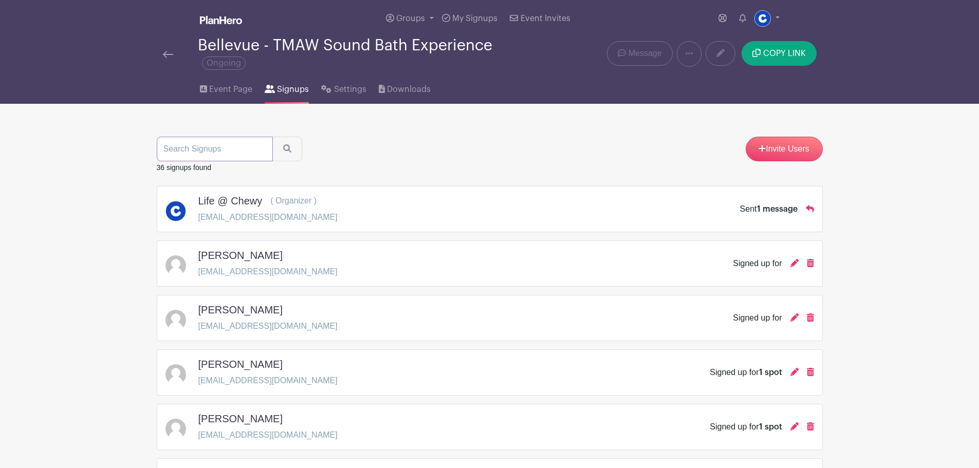
click at [180, 145] on input "search" at bounding box center [215, 149] width 116 height 25
type input "xi"
click at [272, 137] on button "submit" at bounding box center [287, 149] width 30 height 25
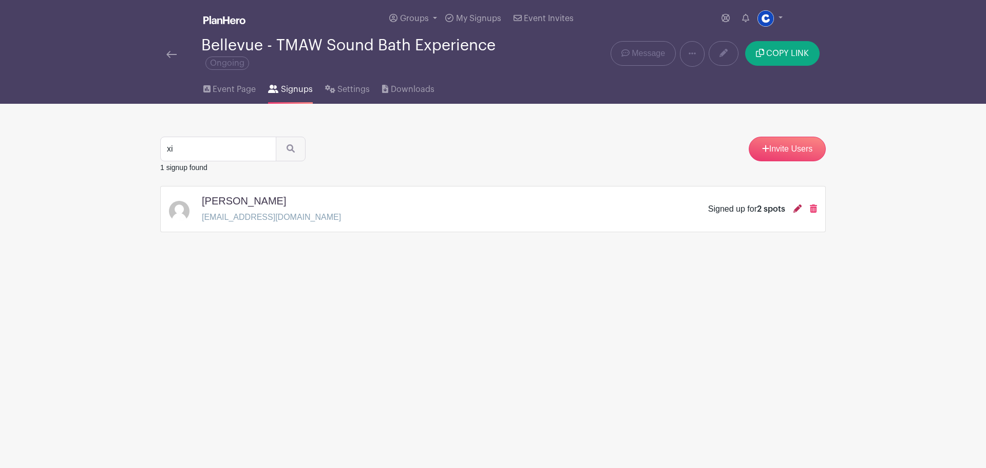
click at [794, 210] on icon at bounding box center [798, 208] width 8 height 8
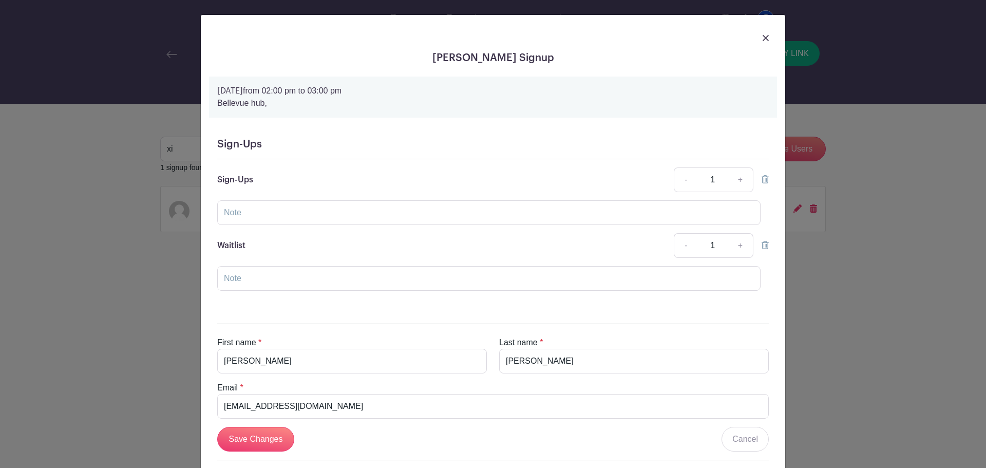
click at [764, 244] on icon at bounding box center [765, 245] width 7 height 8
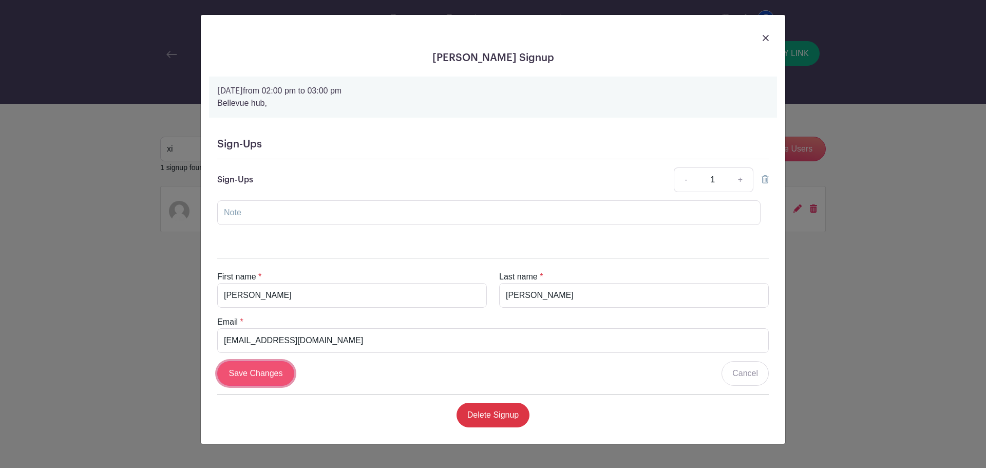
click at [256, 383] on input "Save Changes" at bounding box center [255, 373] width 77 height 25
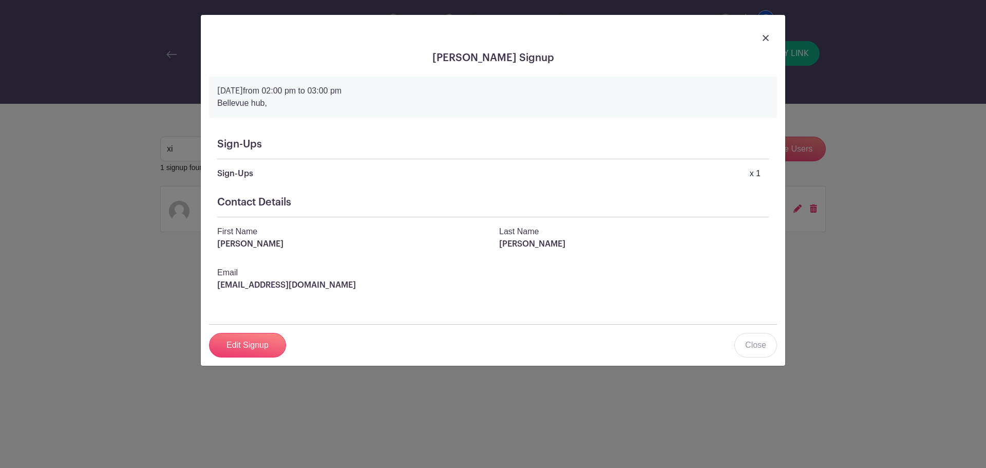
click at [366, 192] on div "Contact Details First Name Xi Last Name Liu Email xliu3@chewy.com" at bounding box center [493, 252] width 568 height 128
click at [763, 35] on img at bounding box center [766, 38] width 6 height 6
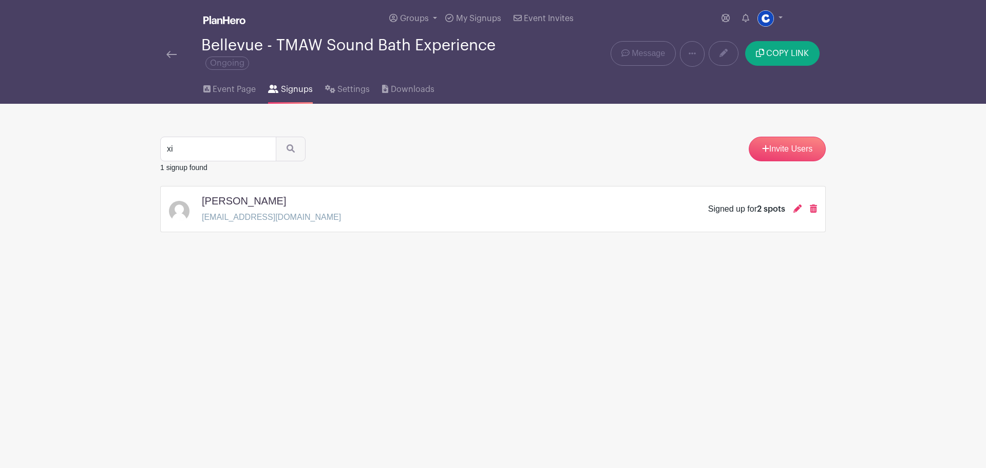
click at [170, 54] on img at bounding box center [171, 54] width 10 height 7
